Goal: Information Seeking & Learning: Learn about a topic

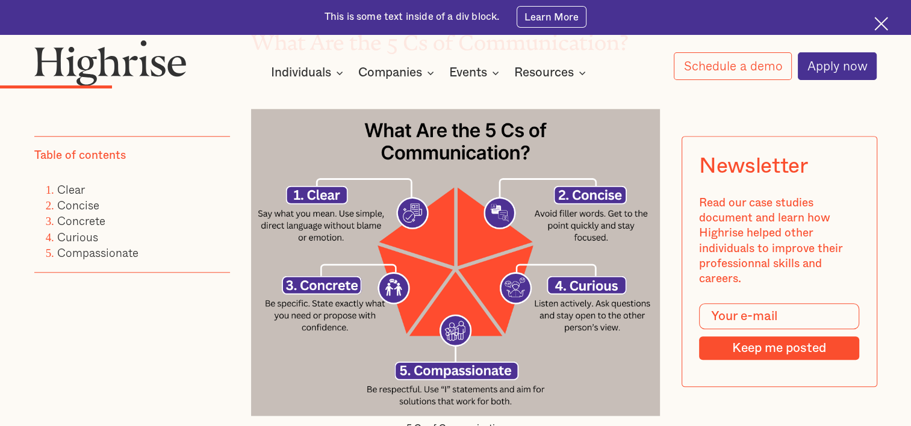
scroll to position [1188, 0]
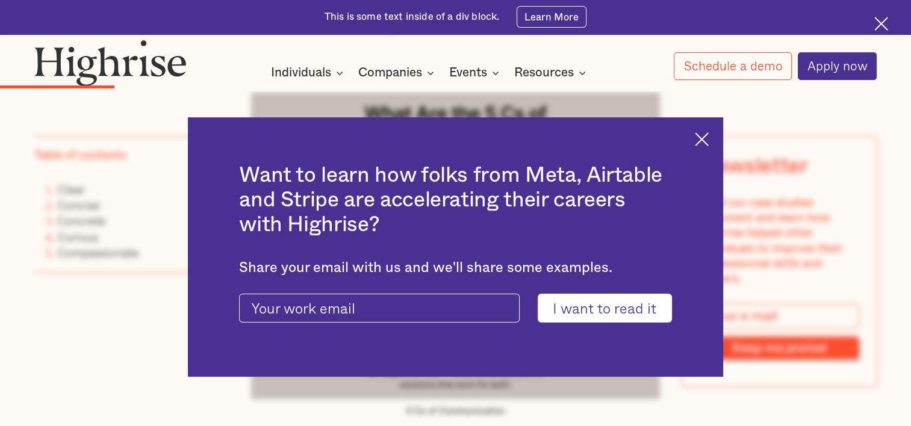
click at [708, 140] on img at bounding box center [702, 139] width 14 height 14
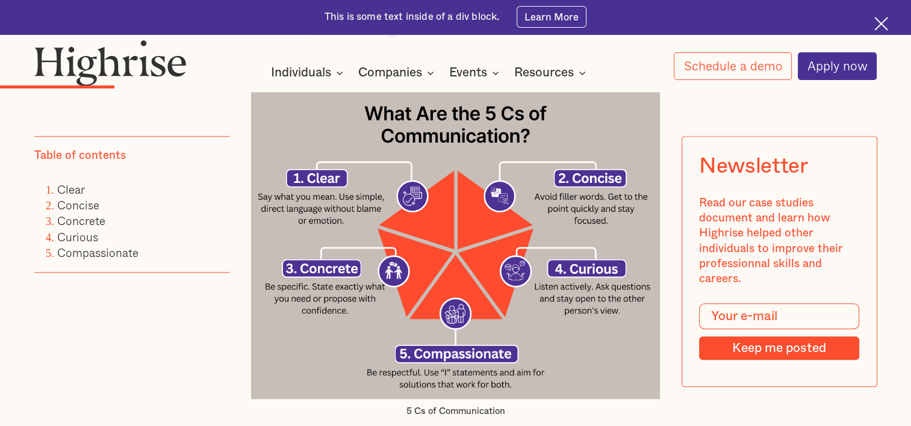
click at [453, 236] on img at bounding box center [455, 245] width 409 height 307
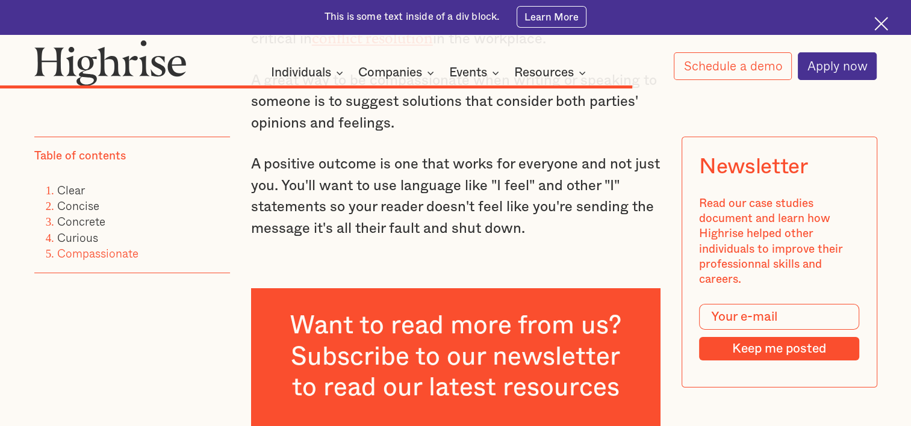
scroll to position [4622, 0]
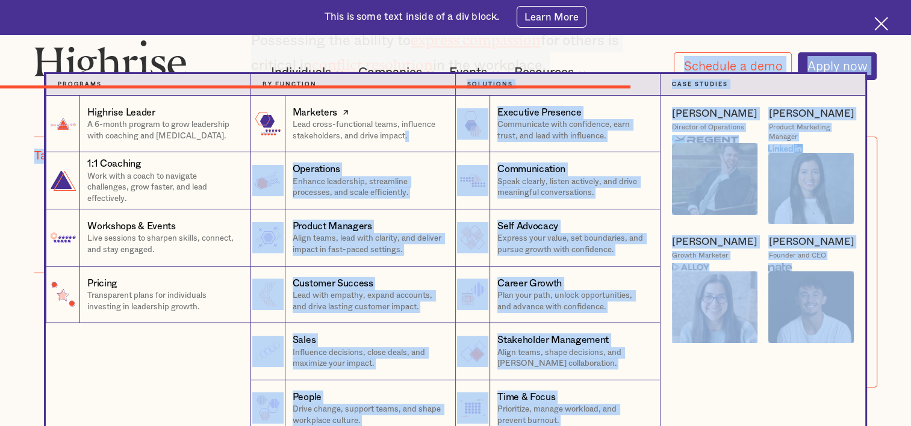
drag, startPoint x: 523, startPoint y: 279, endPoint x: 403, endPoint y: 151, distance: 175.1
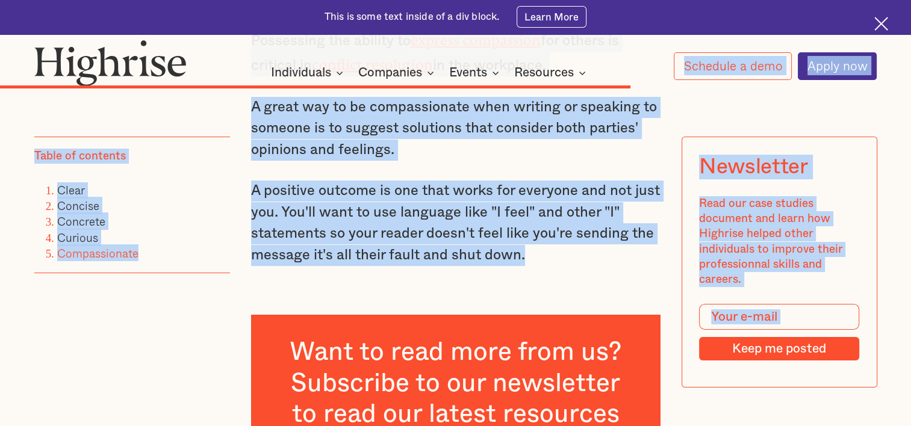
click at [881, 28] on img at bounding box center [881, 24] width 14 height 14
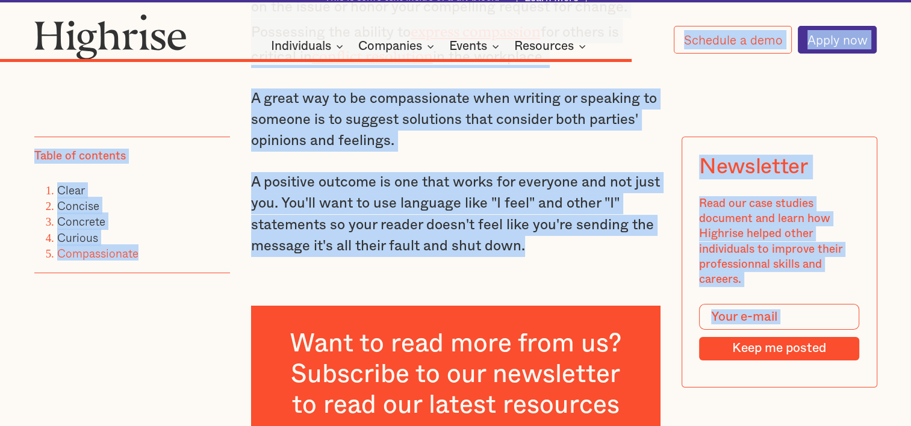
scroll to position [4588, 0]
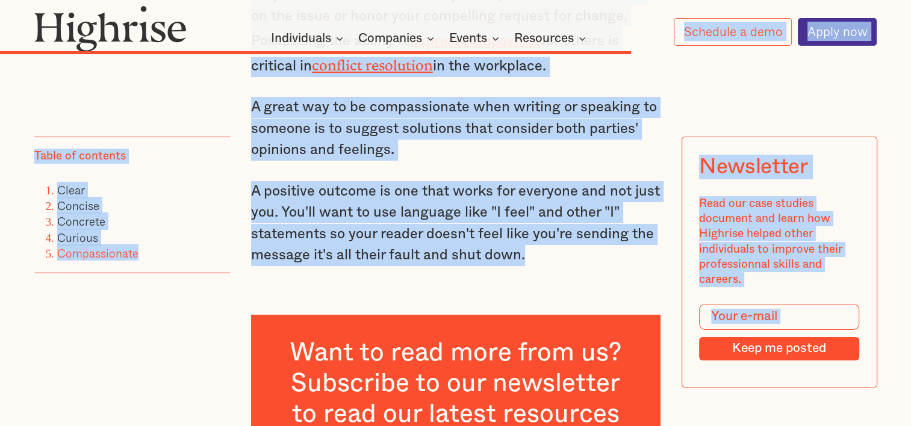
click at [539, 267] on p "A positive outcome is one that works for everyone and not just you. You'll want…" at bounding box center [455, 223] width 409 height 85
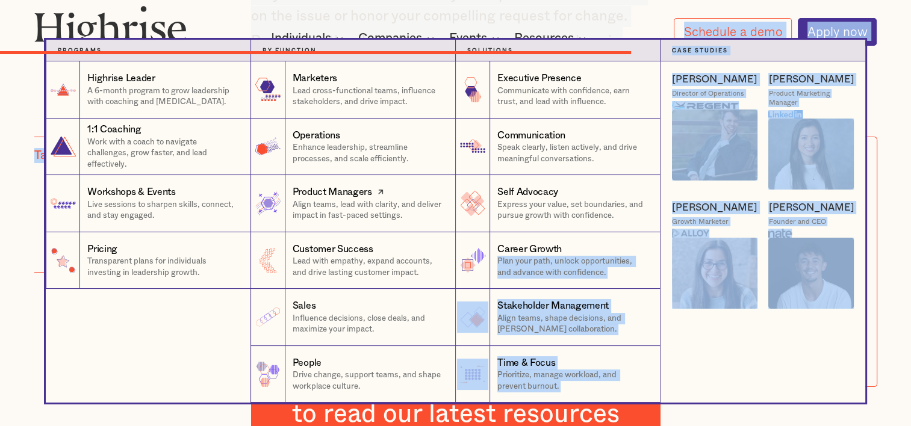
drag, startPoint x: 539, startPoint y: 284, endPoint x: 580, endPoint y: 251, distance: 52.3
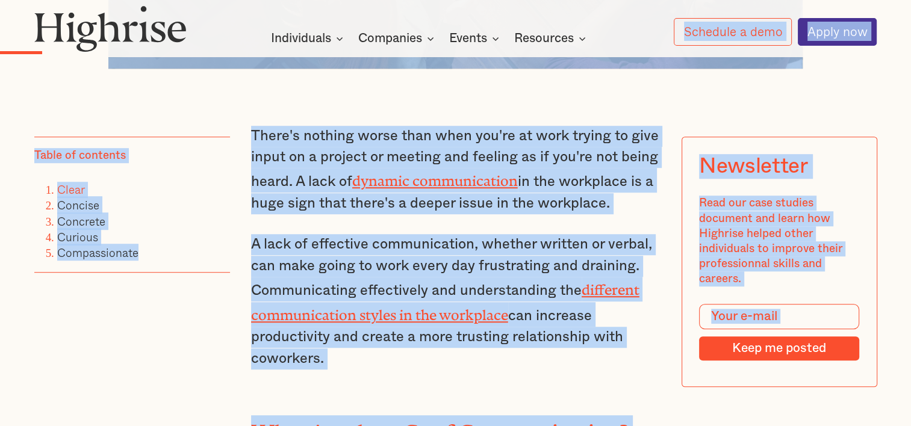
scroll to position [720, 0]
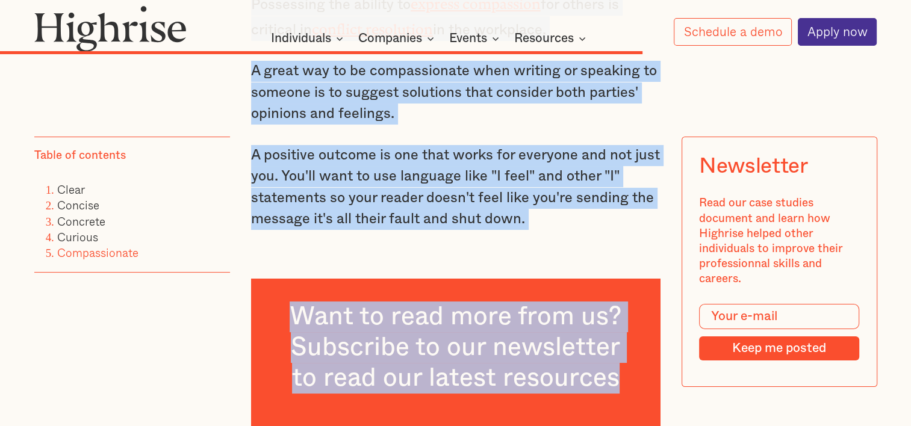
scroll to position [4725, 0]
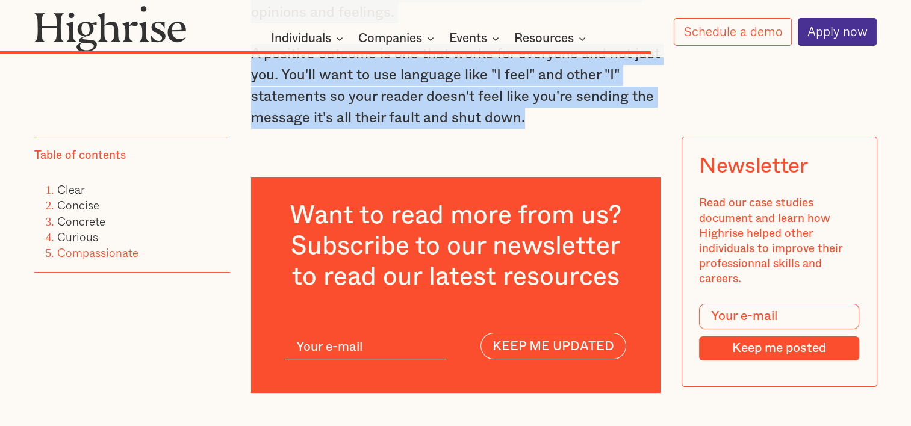
drag, startPoint x: 253, startPoint y: 167, endPoint x: 542, endPoint y: 142, distance: 290.0
copy div "lore'i dolorsi ametc adip elit sed'do ei temp incidi ut labo etdol ma a enimadm…"
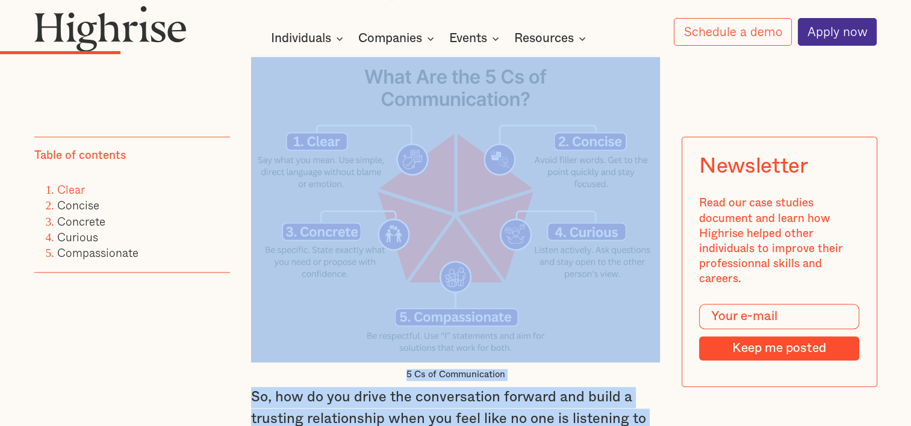
scroll to position [1164, 0]
